Goal: Check status: Check status

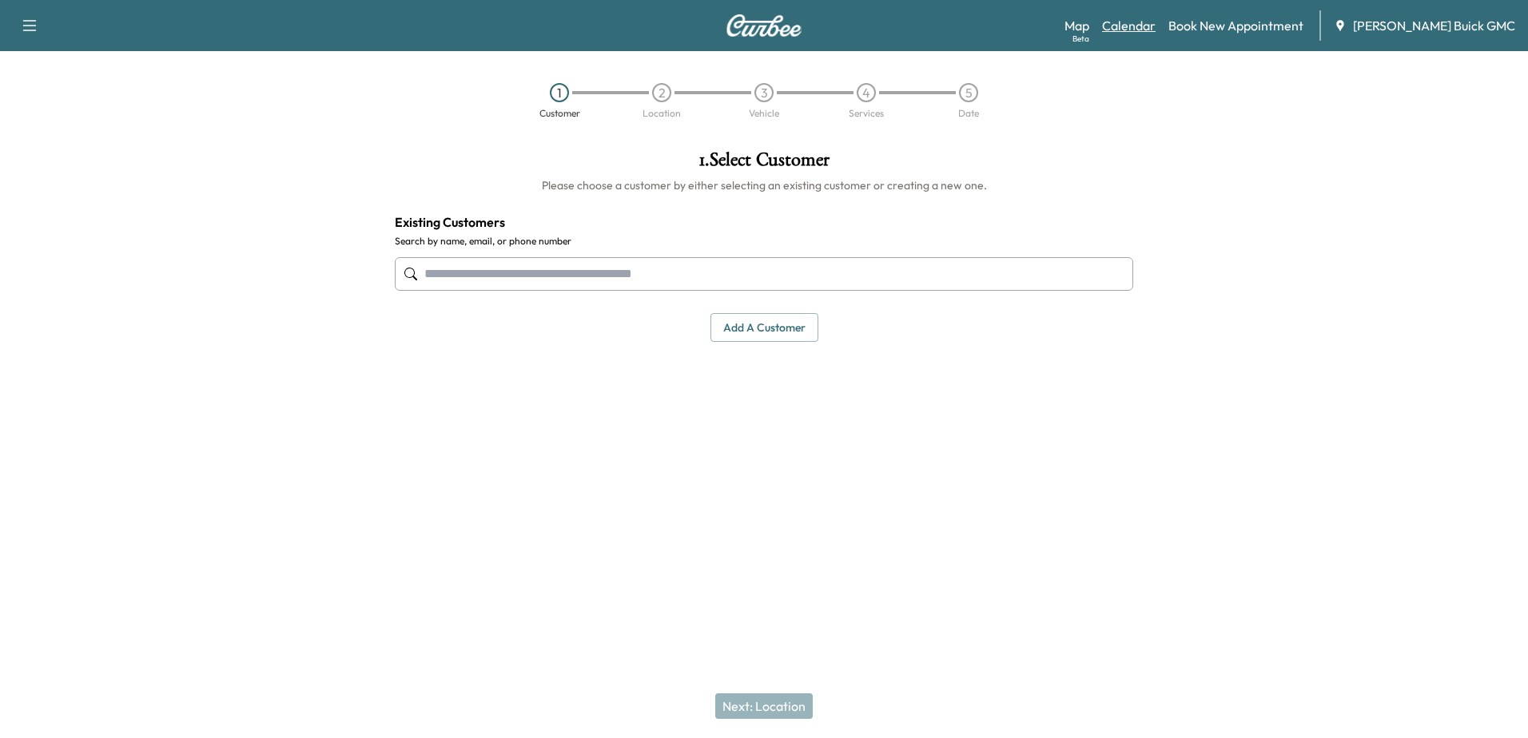
click at [1147, 26] on link "Calendar" at bounding box center [1129, 25] width 54 height 19
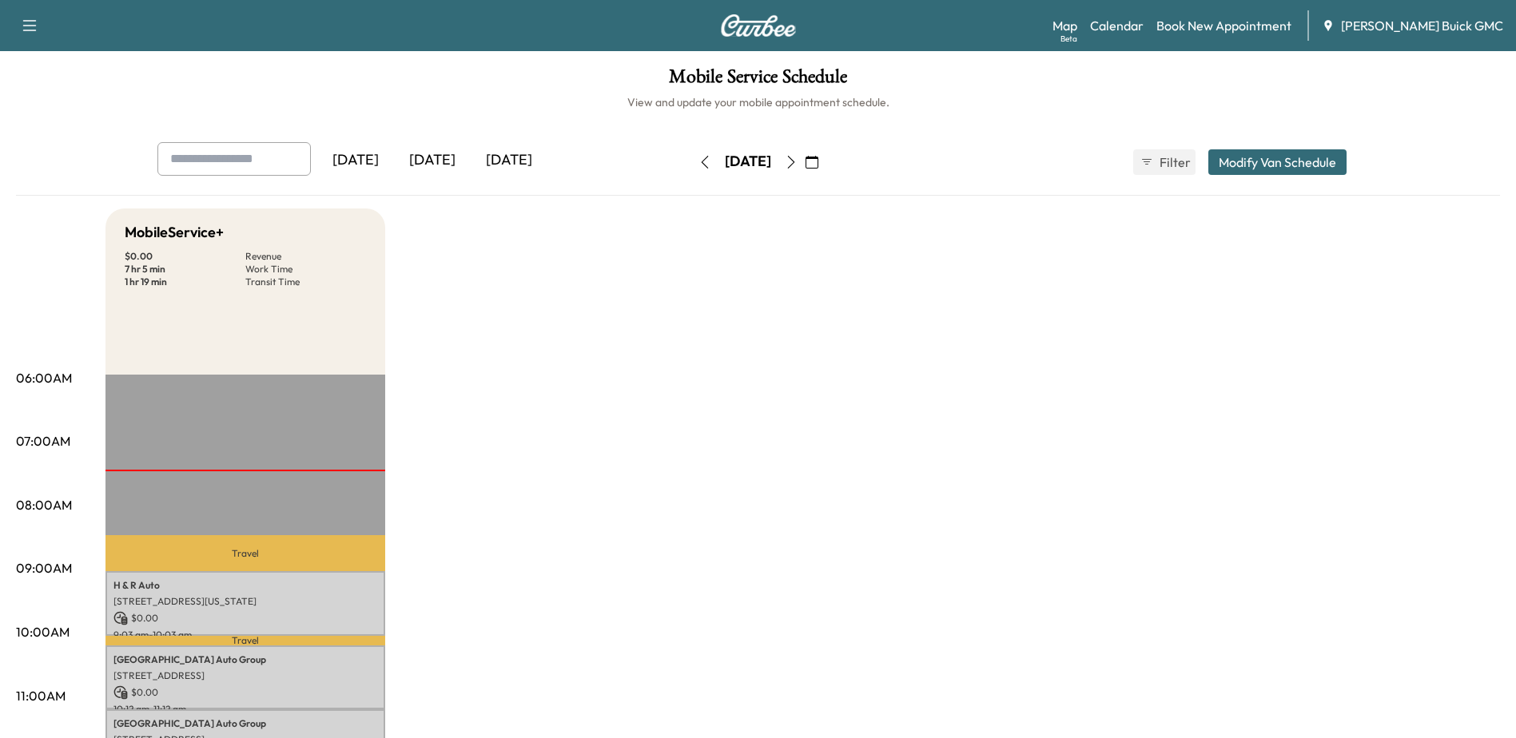
click at [818, 163] on icon "button" at bounding box center [811, 162] width 13 height 13
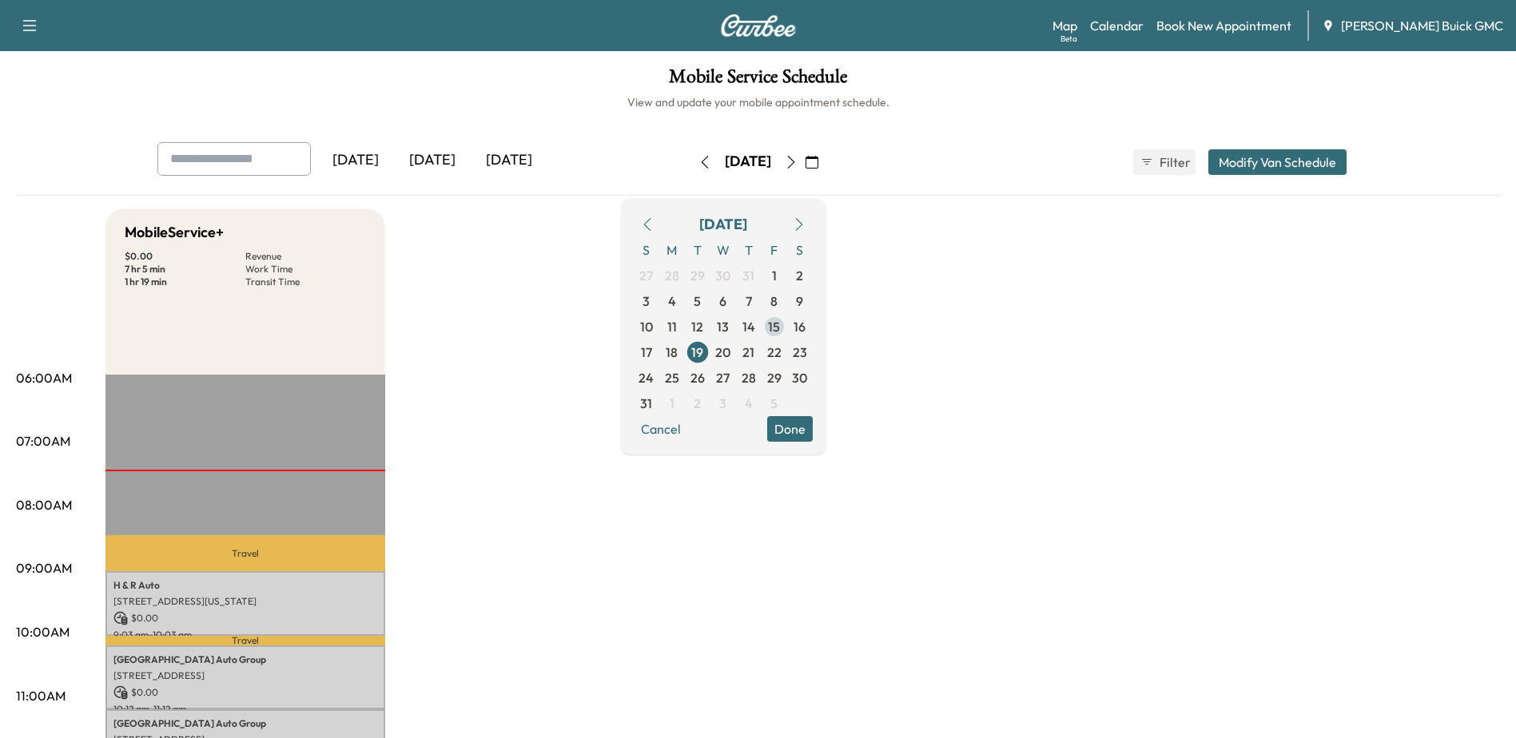
click at [780, 326] on span "15" at bounding box center [774, 326] width 12 height 19
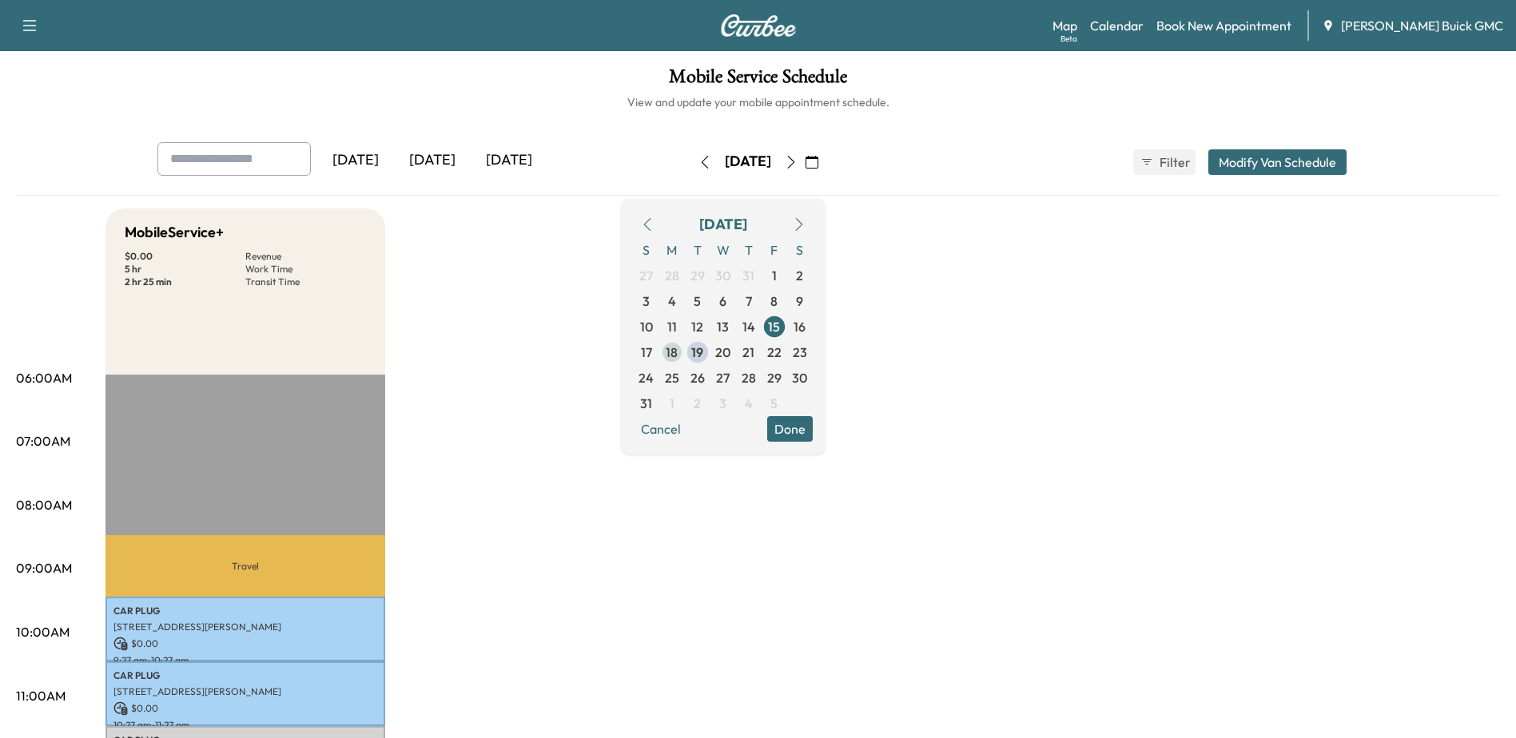
click at [678, 353] on span "18" at bounding box center [672, 352] width 12 height 19
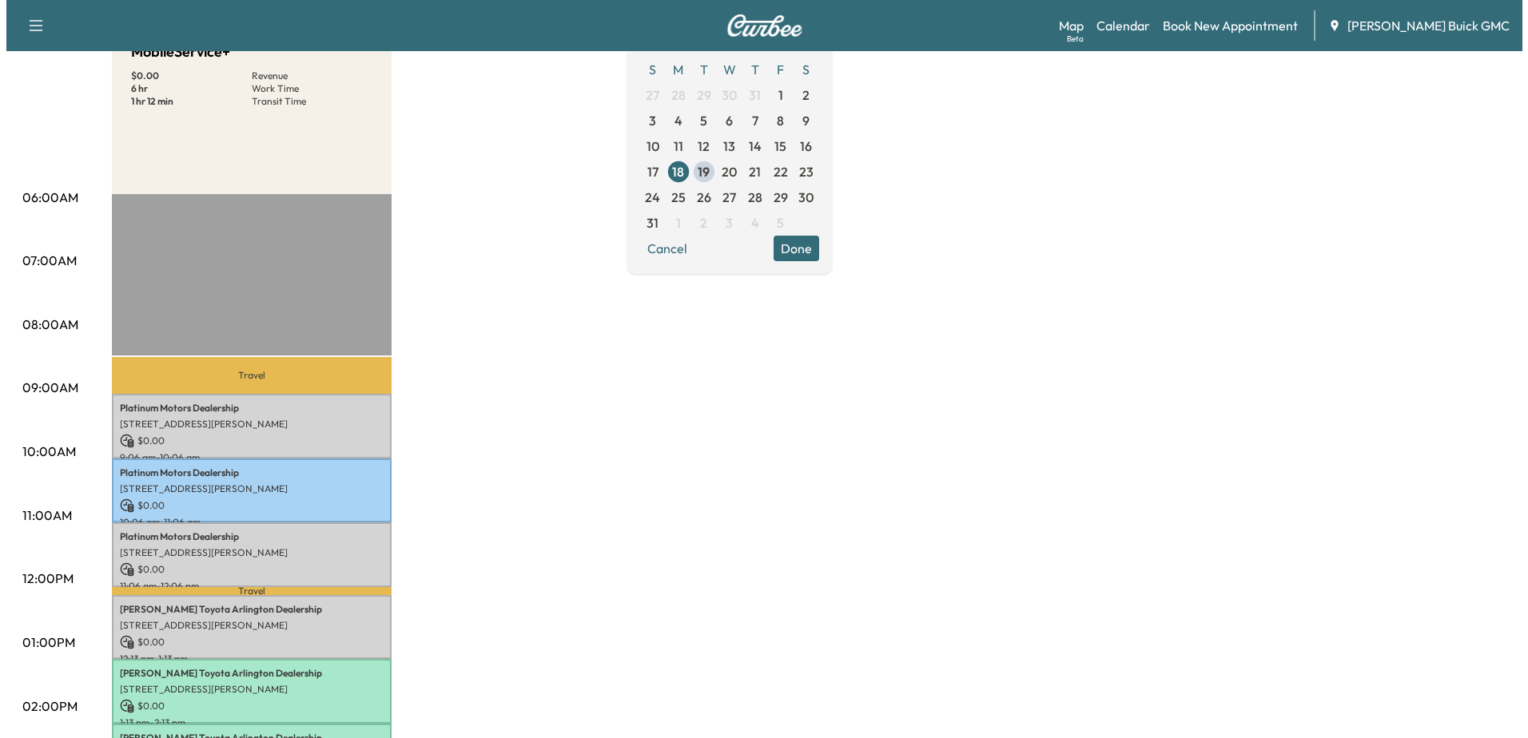
scroll to position [240, 0]
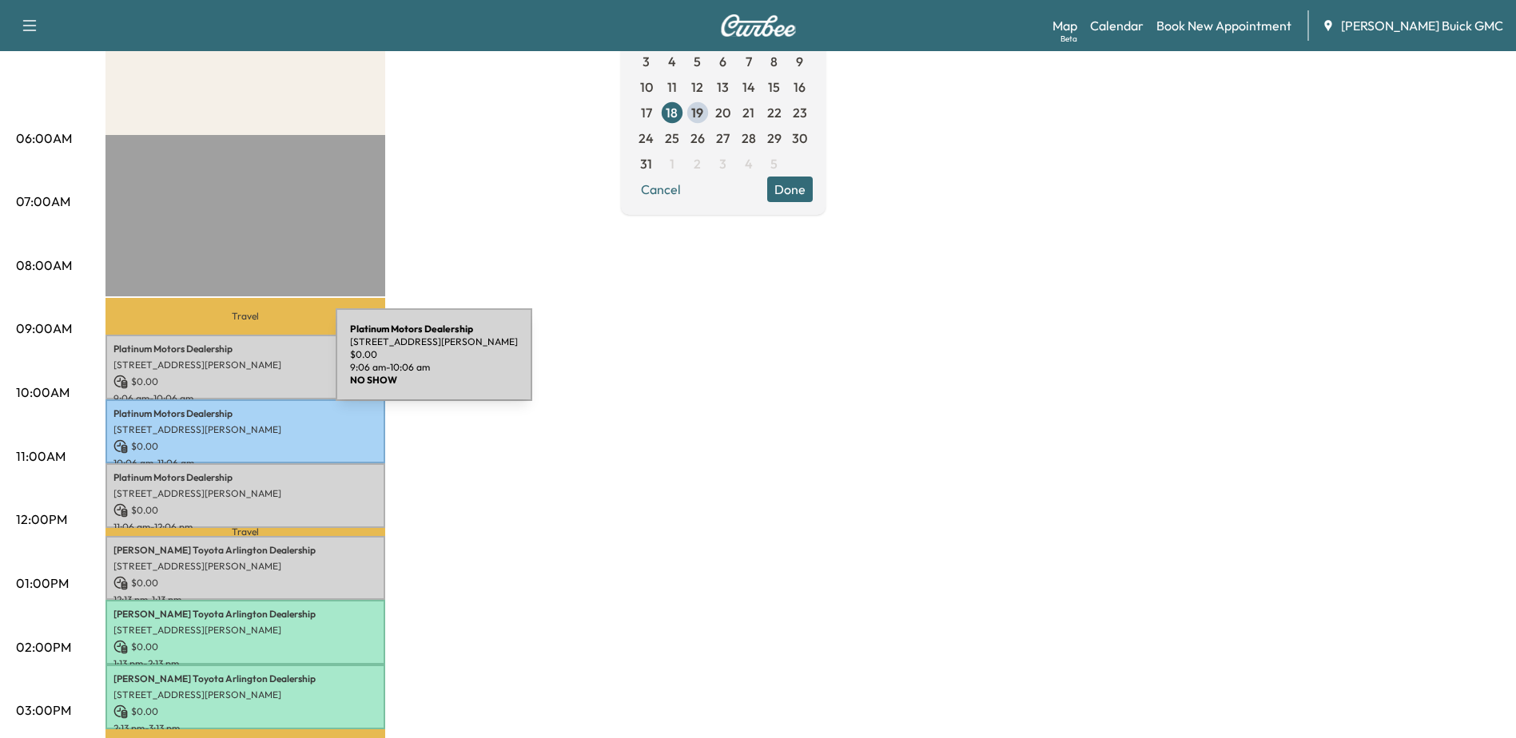
click at [216, 364] on p "[STREET_ADDRESS][PERSON_NAME]" at bounding box center [245, 365] width 264 height 13
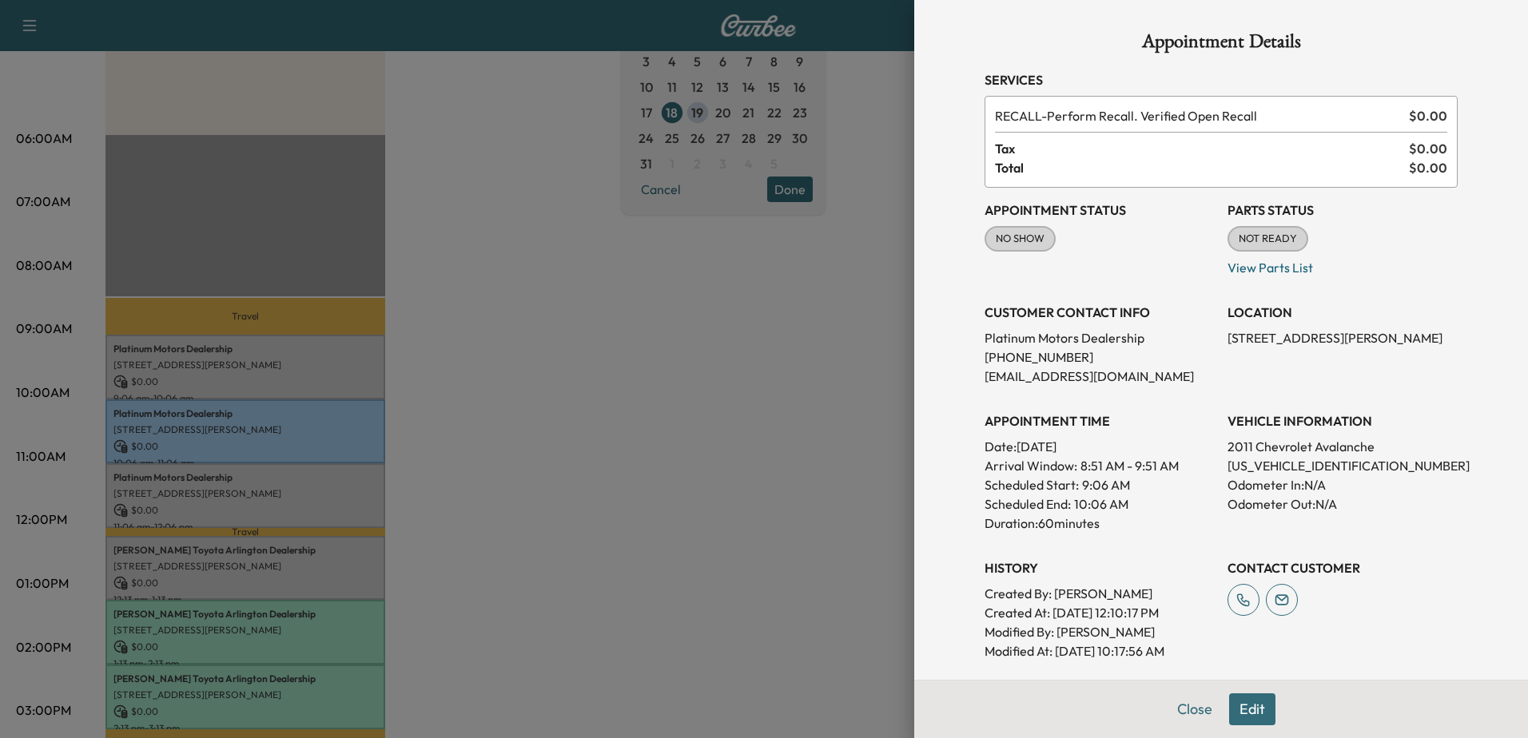
click at [256, 431] on div at bounding box center [764, 369] width 1528 height 738
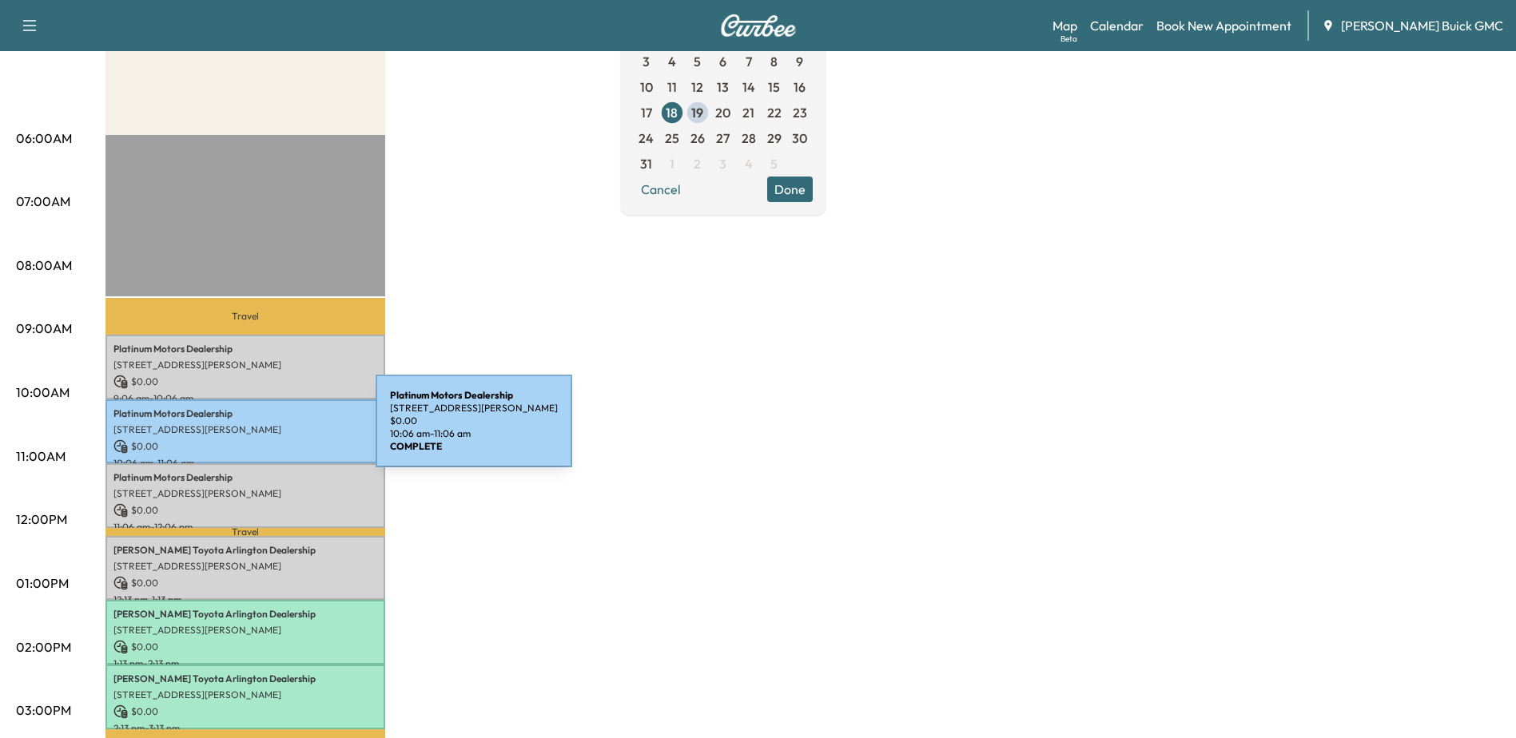
click at [256, 431] on p "[STREET_ADDRESS][PERSON_NAME]" at bounding box center [245, 429] width 264 height 13
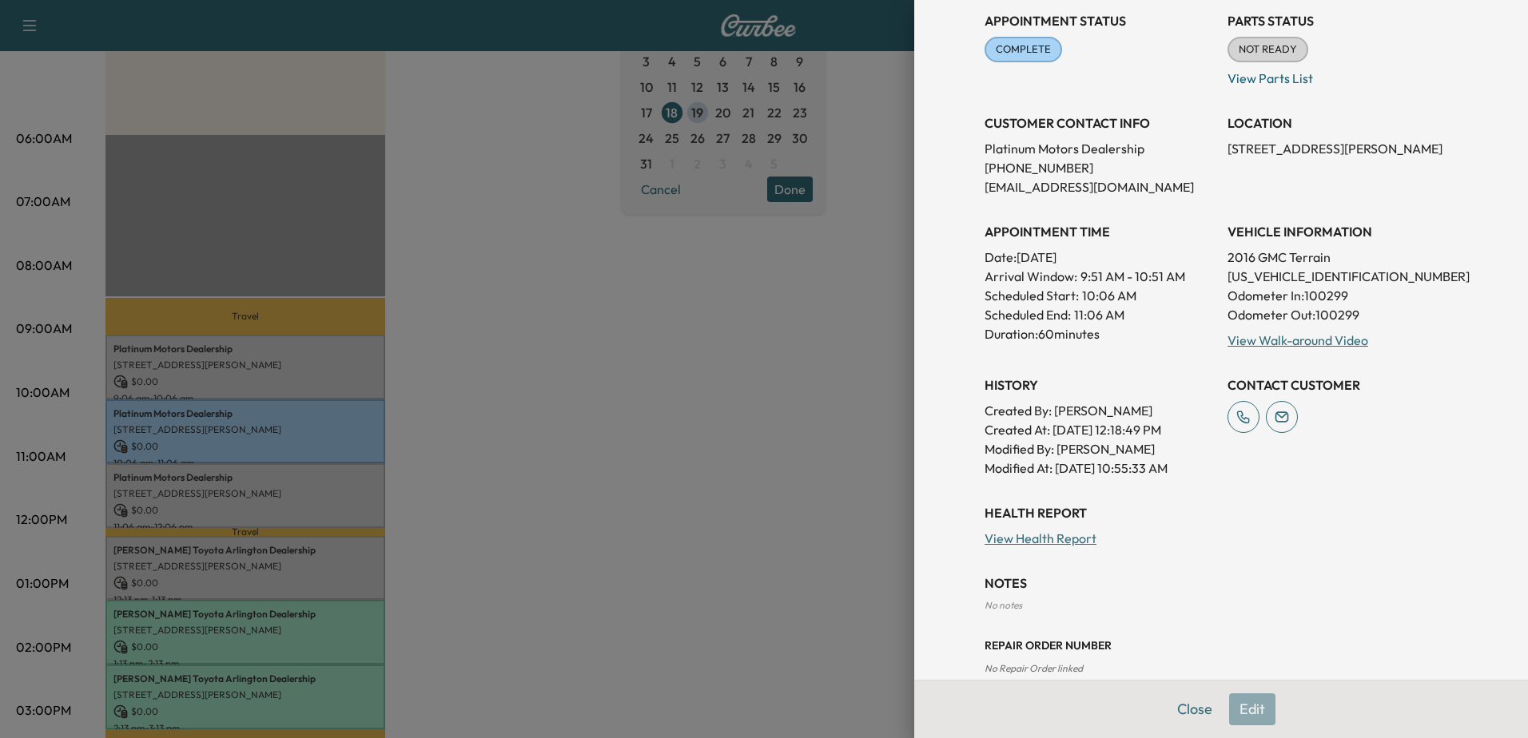
scroll to position [0, 0]
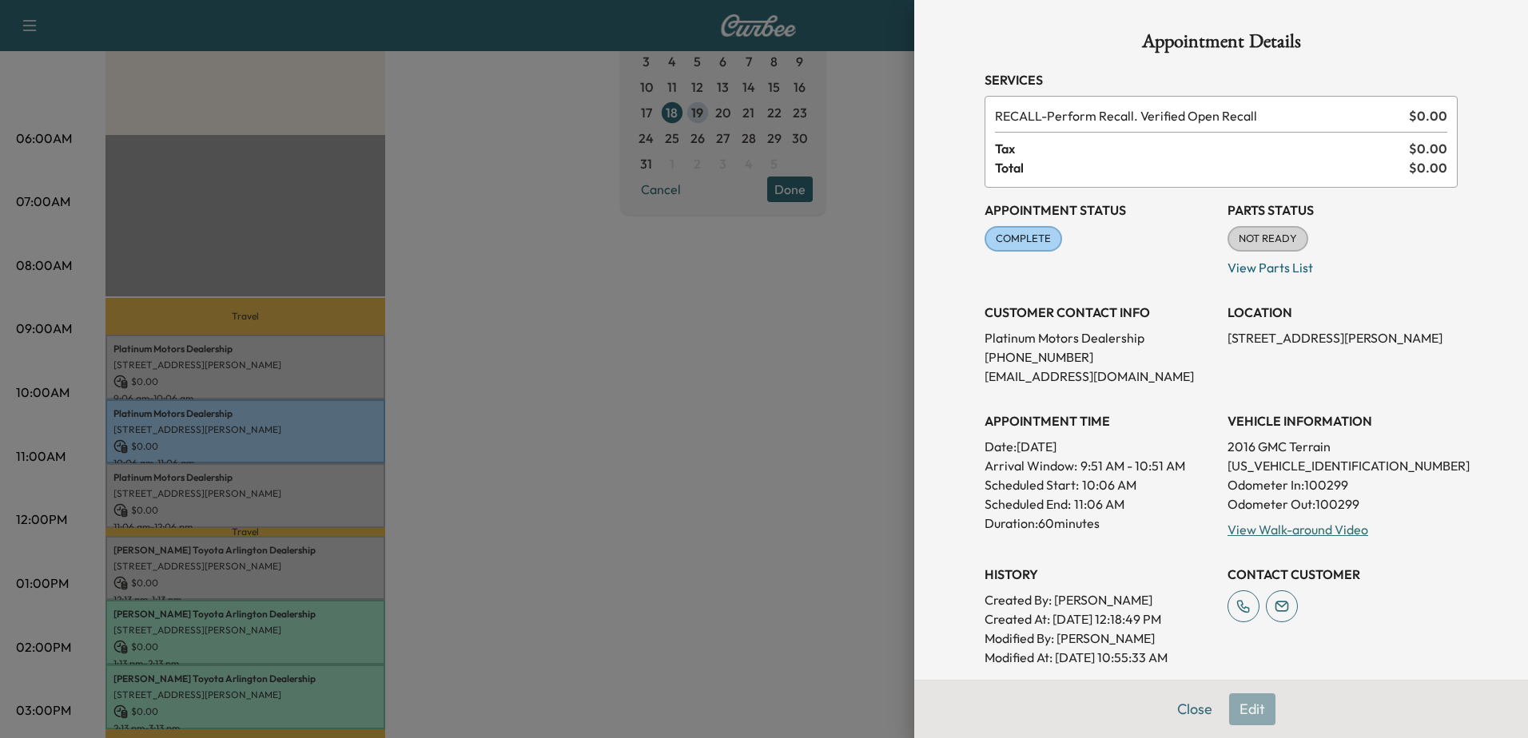
drag, startPoint x: 240, startPoint y: 491, endPoint x: 241, endPoint y: 501, distance: 10.5
click at [240, 491] on div at bounding box center [764, 369] width 1528 height 738
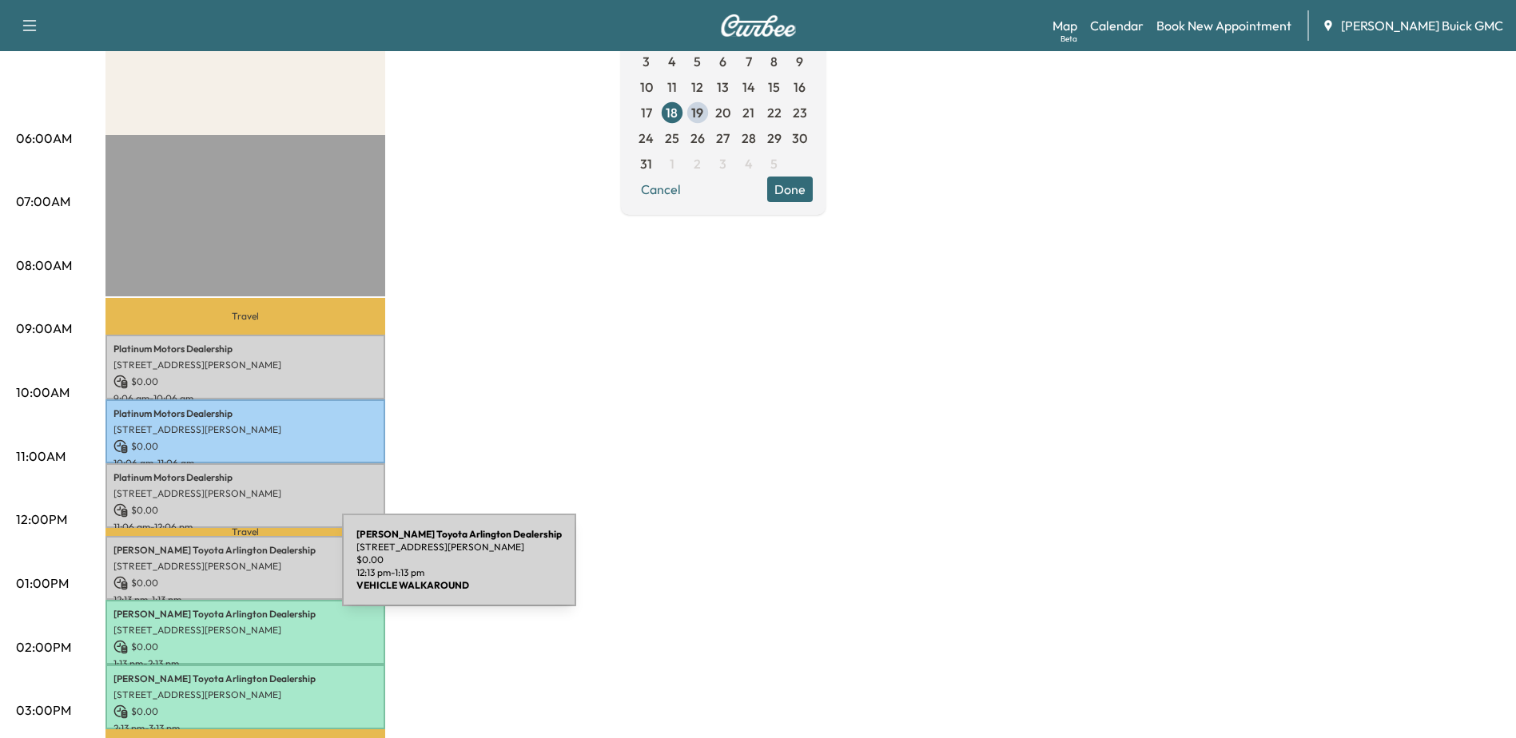
click at [222, 570] on div "[PERSON_NAME] Toyota Arlington Dealership [STREET_ADDRESS][PERSON_NAME] $ 0.00 …" at bounding box center [245, 568] width 280 height 65
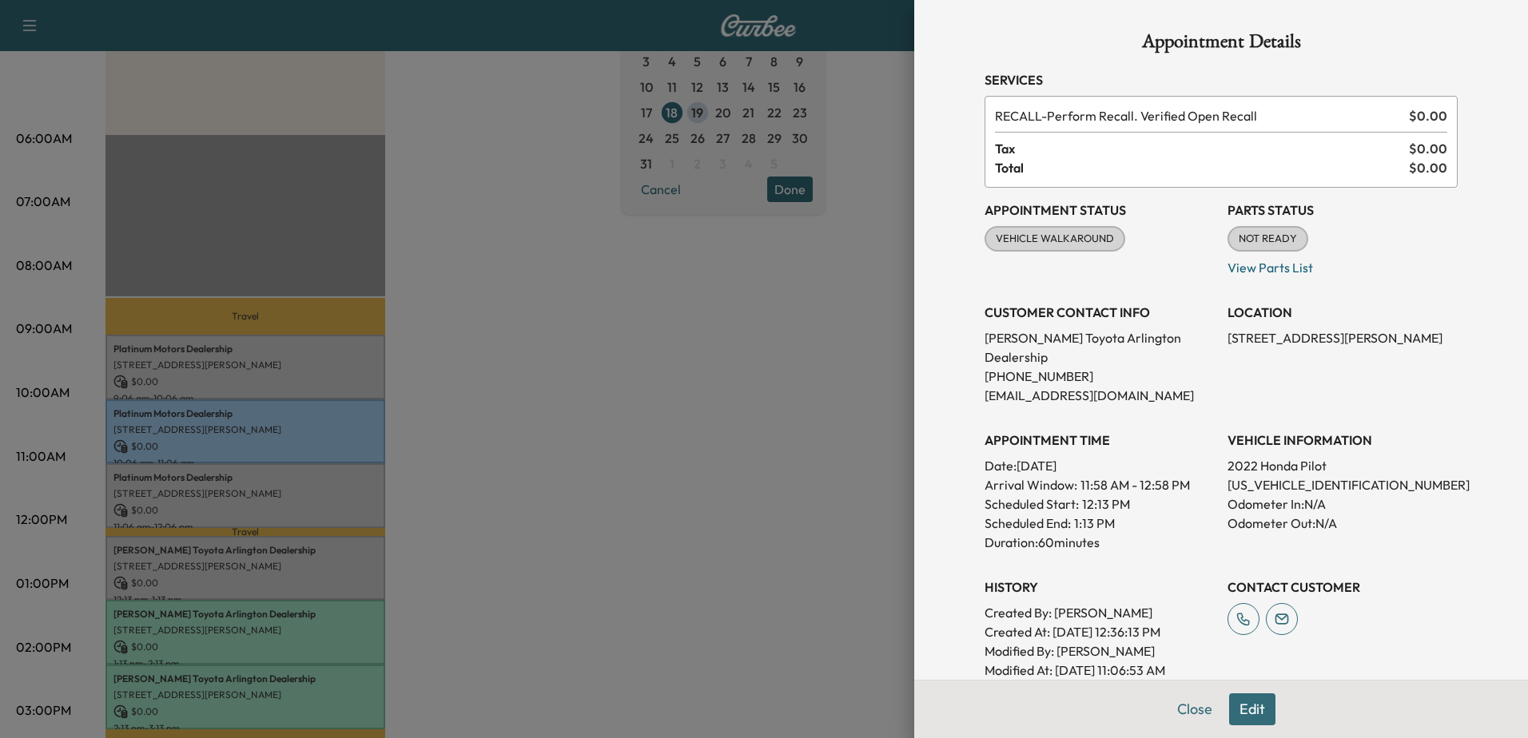
click at [204, 634] on div at bounding box center [764, 369] width 1528 height 738
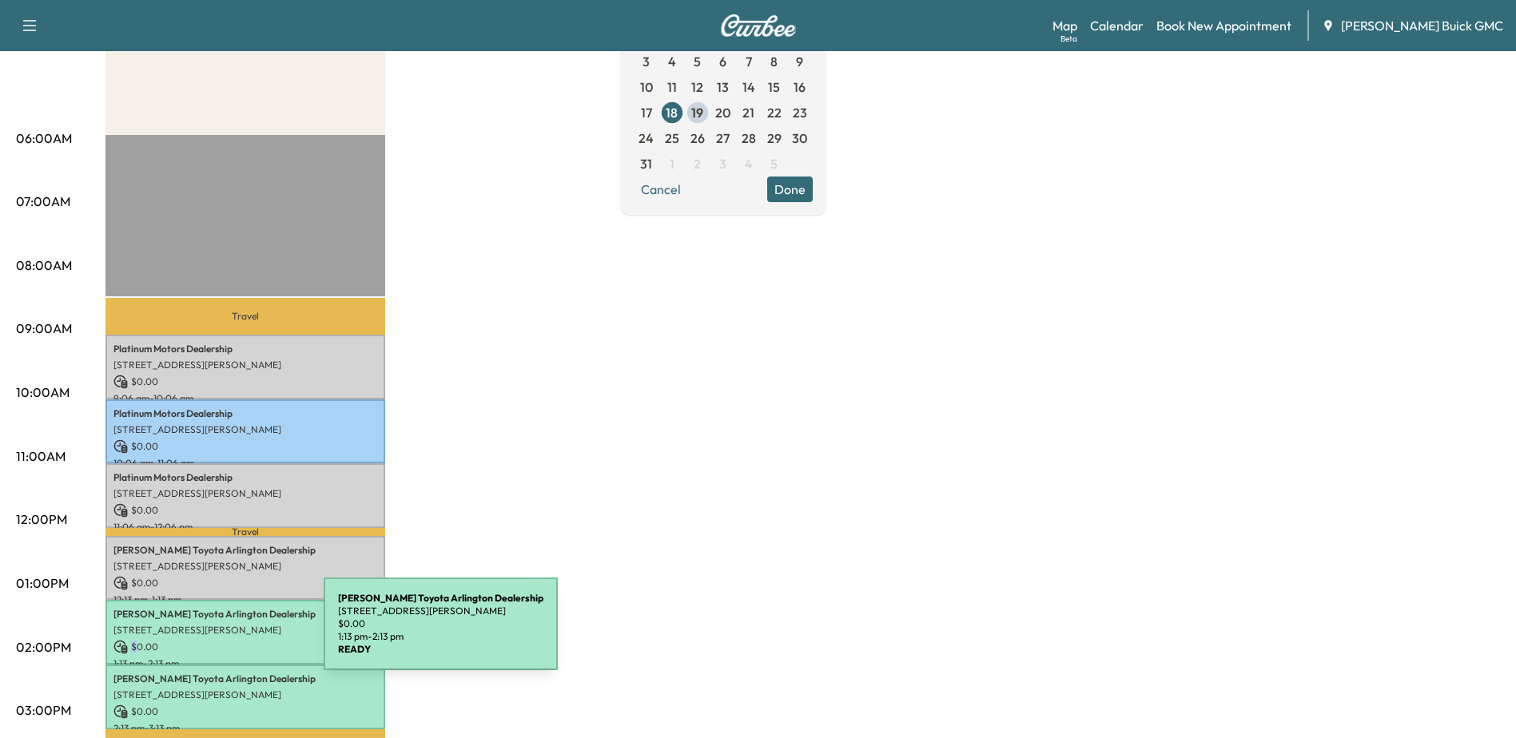
click at [204, 634] on div "[PERSON_NAME] Toyota Arlington Dealership [STREET_ADDRESS][PERSON_NAME] $ 0.00 …" at bounding box center [245, 632] width 280 height 65
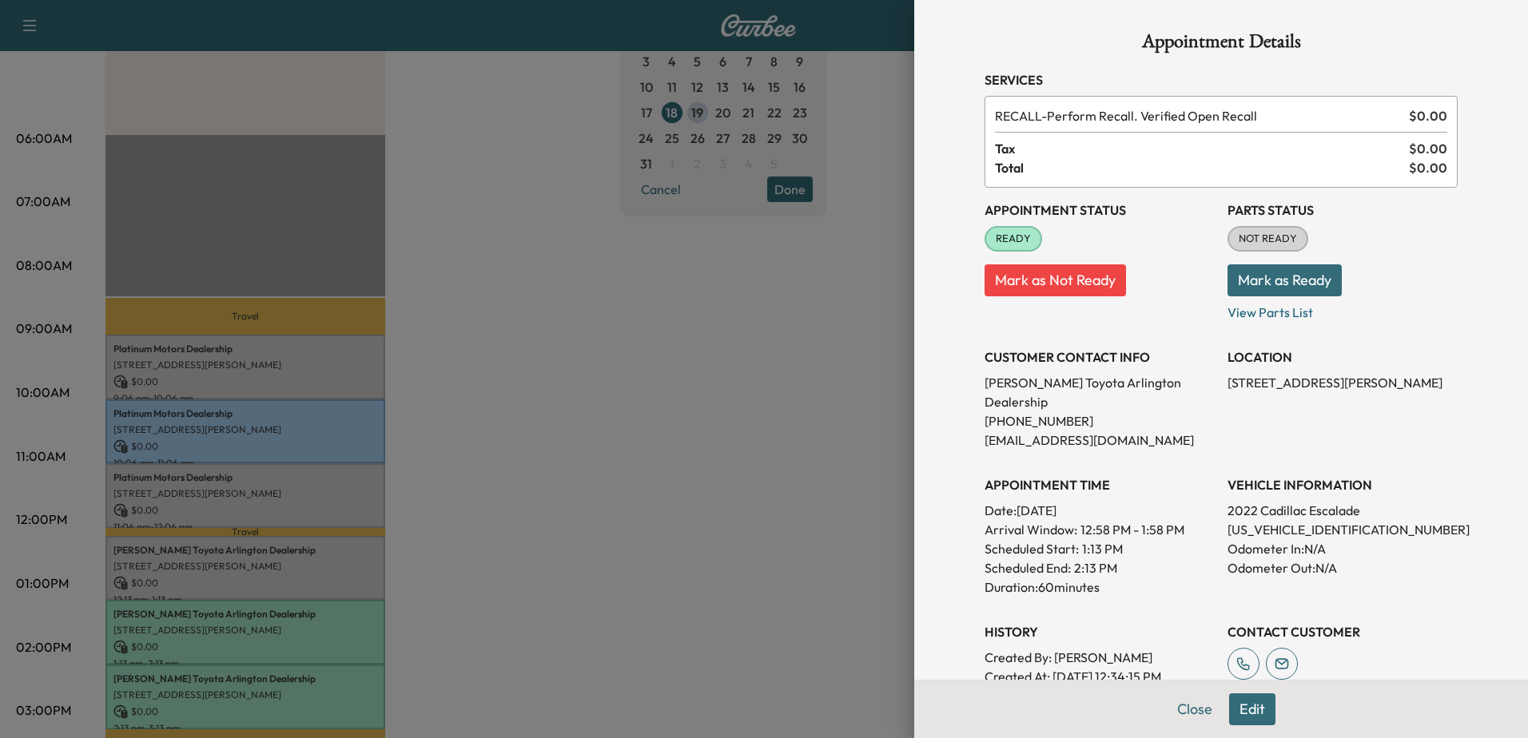
drag, startPoint x: 204, startPoint y: 634, endPoint x: 225, endPoint y: 695, distance: 64.9
click at [225, 695] on div at bounding box center [764, 369] width 1528 height 738
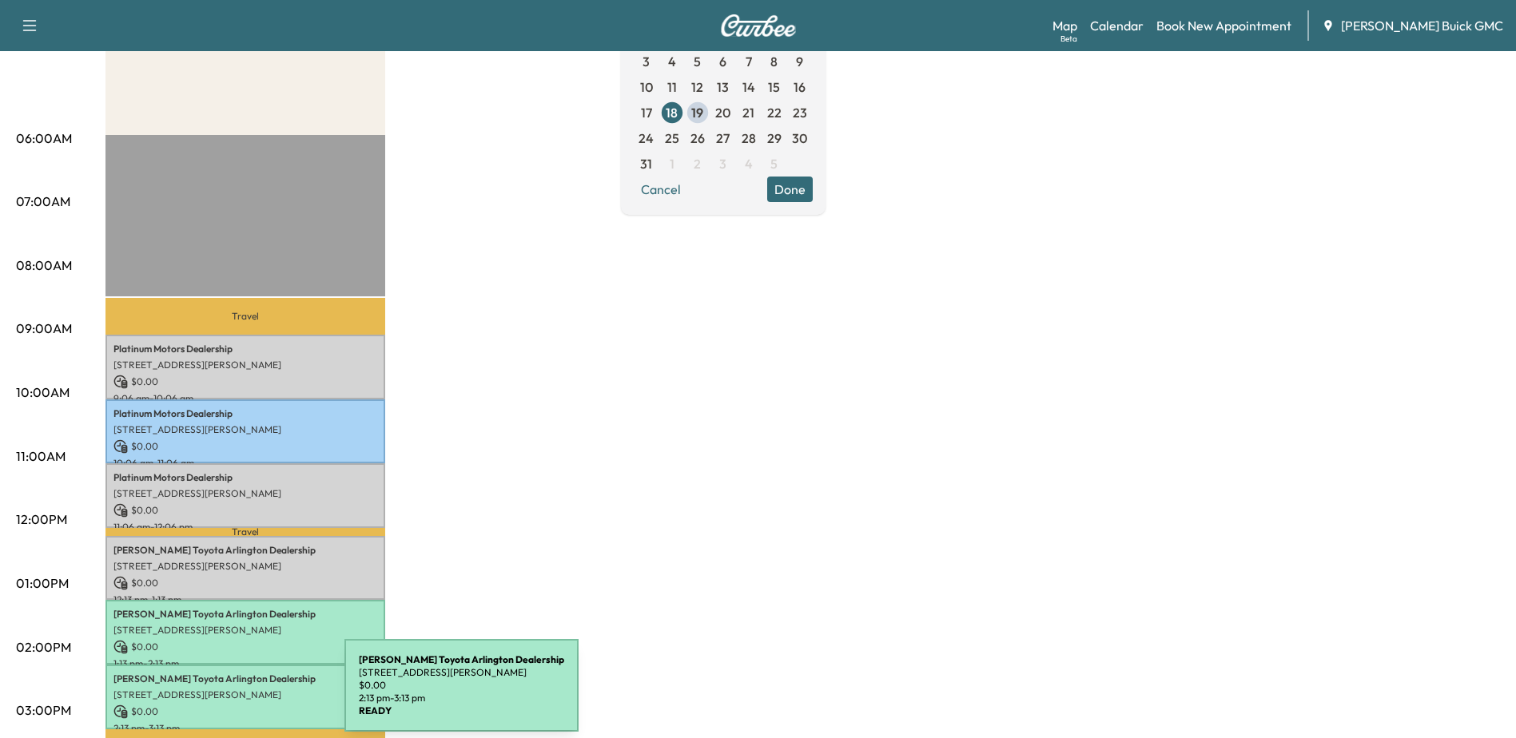
click at [225, 695] on p "[STREET_ADDRESS][PERSON_NAME]" at bounding box center [245, 695] width 264 height 13
